Goal: Obtain resource: Download file/media

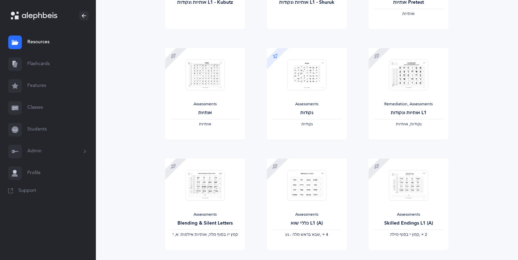
scroll to position [464, 0]
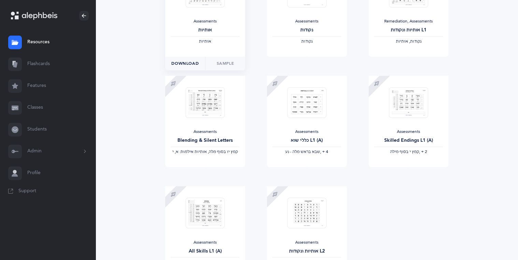
click at [190, 62] on span "Download" at bounding box center [184, 63] width 27 height 6
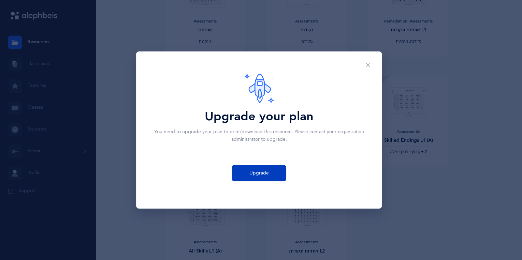
click at [254, 173] on span "Upgrade" at bounding box center [259, 173] width 19 height 7
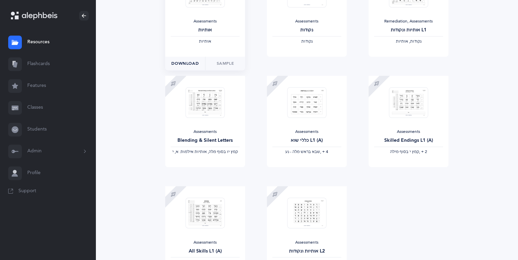
click at [188, 64] on span "Download" at bounding box center [184, 63] width 27 height 6
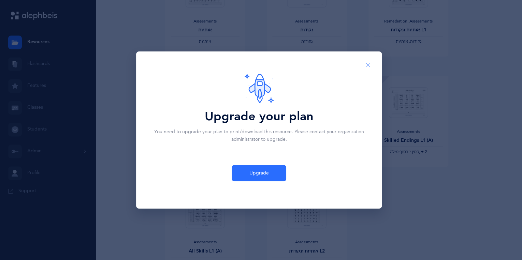
click at [368, 64] on icon "Close" at bounding box center [368, 65] width 5 height 6
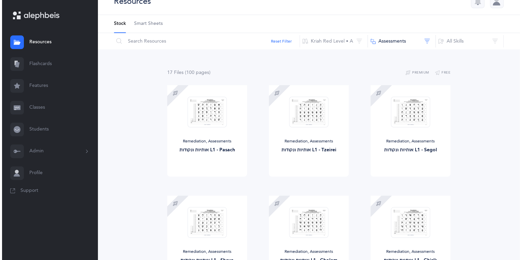
scroll to position [0, 0]
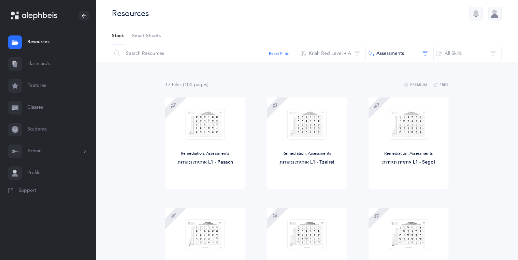
click at [491, 16] on div at bounding box center [495, 14] width 14 height 14
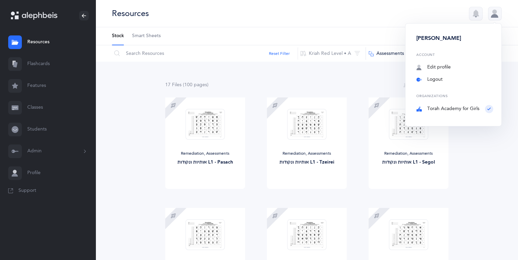
click at [436, 81] on link "Logout" at bounding box center [454, 79] width 77 height 7
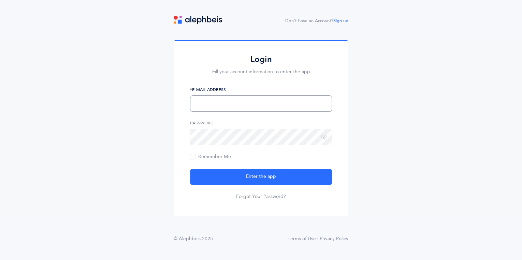
click at [212, 110] on input "text" at bounding box center [261, 104] width 142 height 16
type input "[EMAIL_ADDRESS][DOMAIN_NAME]"
click at [190, 169] on button "Enter the app" at bounding box center [261, 177] width 142 height 16
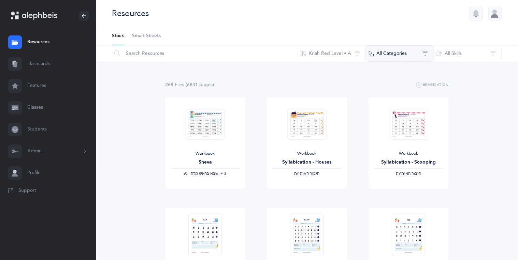
click at [426, 55] on button "All Categories" at bounding box center [400, 53] width 68 height 16
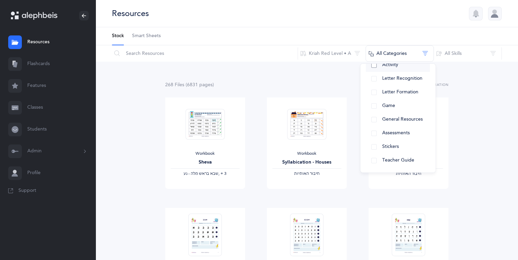
scroll to position [98, 0]
click at [374, 133] on button "Assessments" at bounding box center [398, 134] width 64 height 14
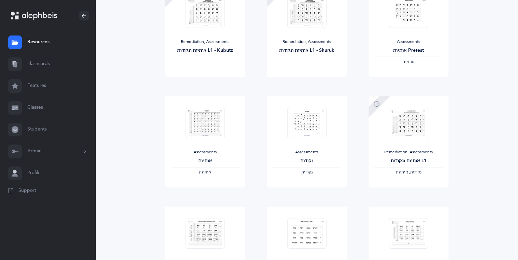
scroll to position [355, 0]
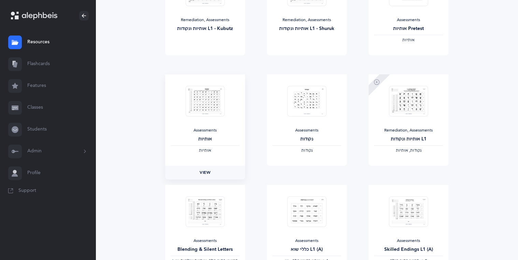
click at [203, 174] on span "View" at bounding box center [205, 173] width 11 height 6
click at [83, 16] on icon at bounding box center [83, 15] width 5 height 5
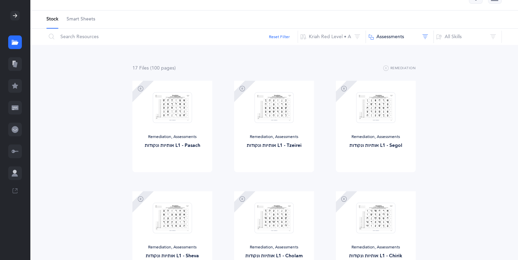
scroll to position [0, 0]
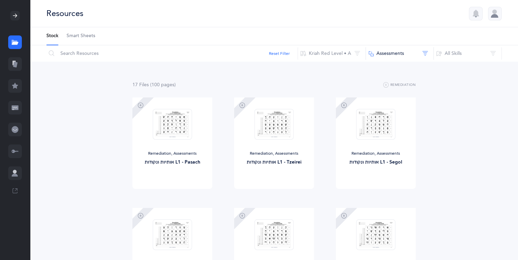
click at [14, 16] on icon at bounding box center [14, 15] width 5 height 5
